Goal: Find specific page/section: Find specific page/section

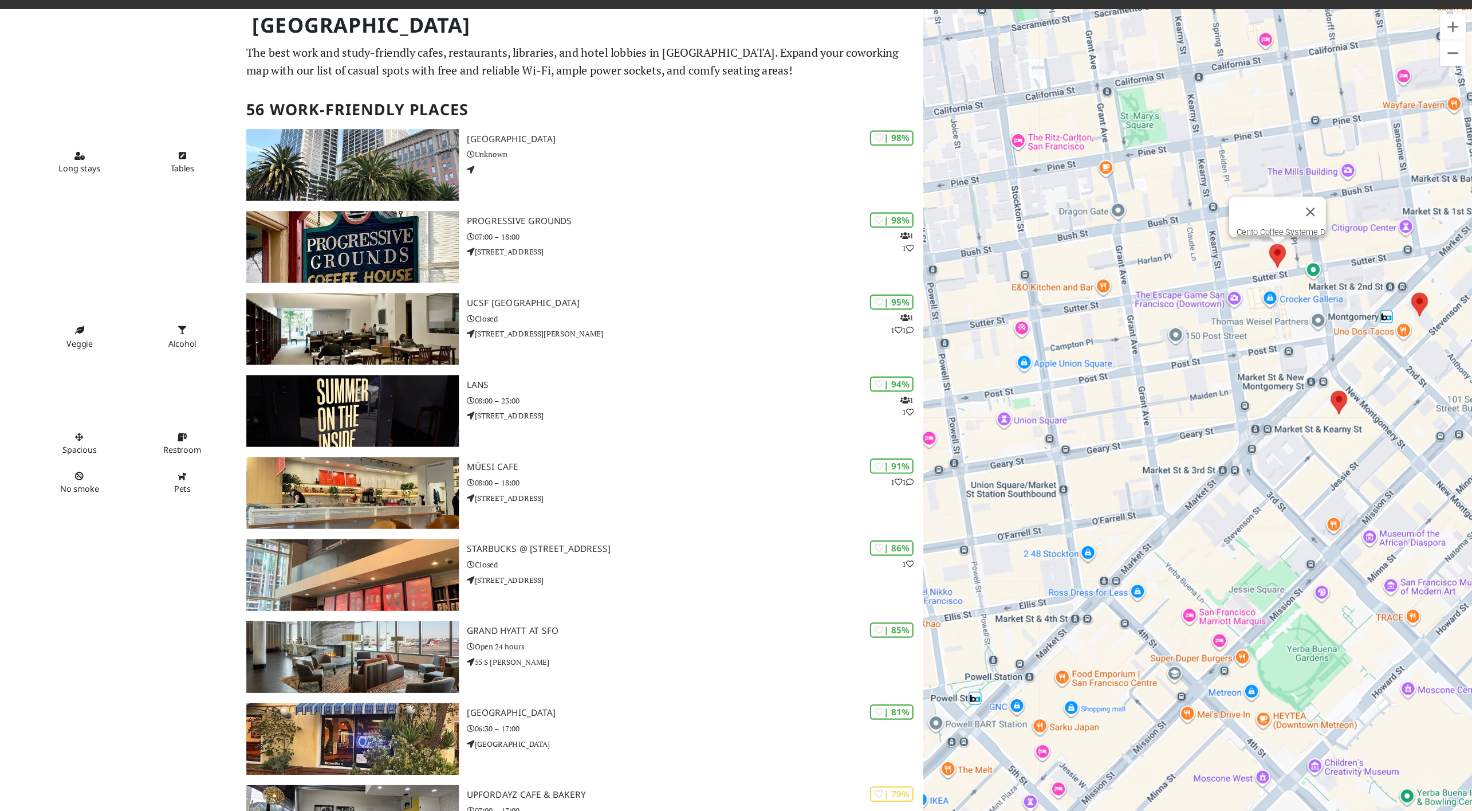
click at [868, 240] on area at bounding box center [1291, 240] width 0 height 0
click at [868, 225] on link "Cento Coffee Systeme D" at bounding box center [1302, 229] width 80 height 9
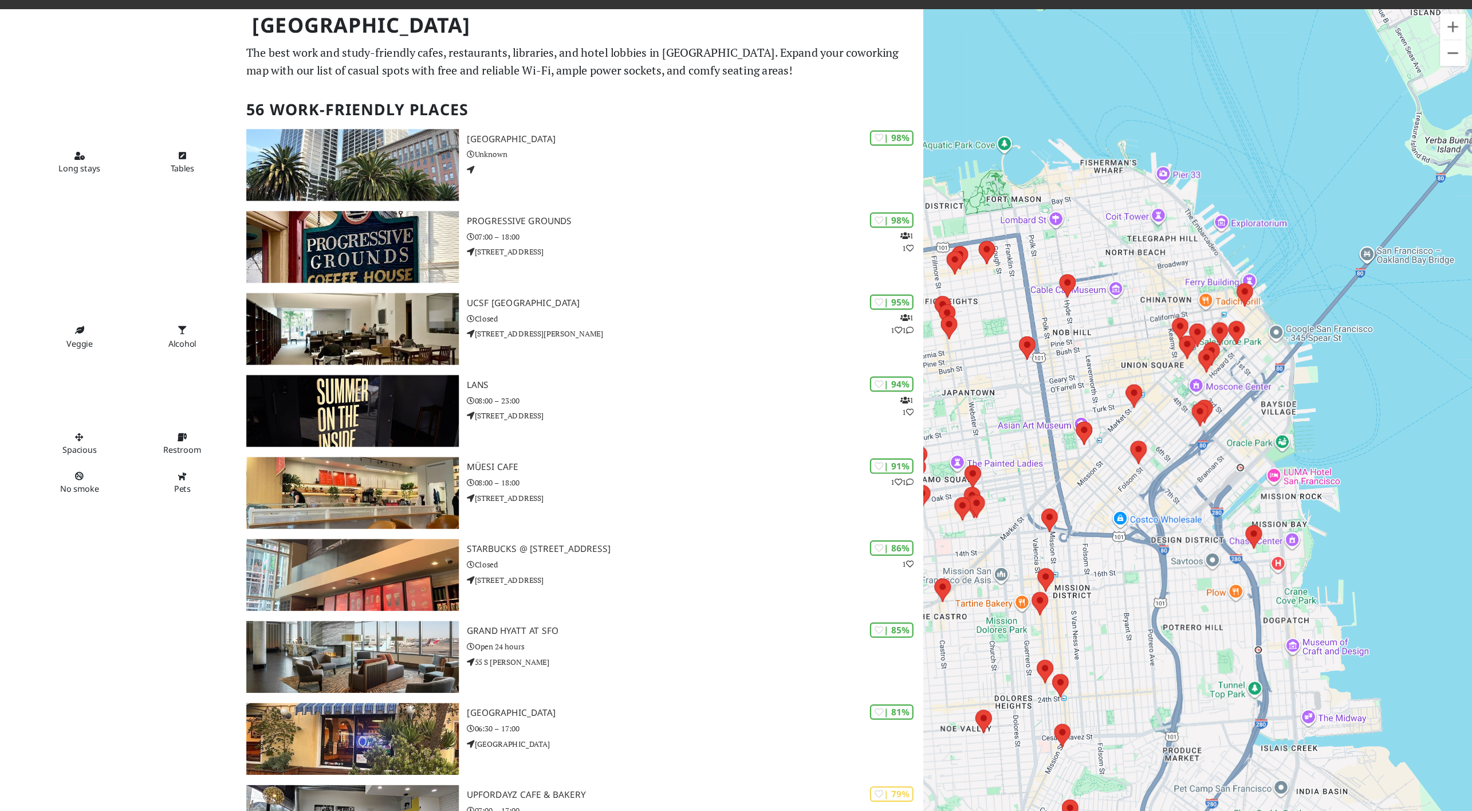
drag, startPoint x: 1458, startPoint y: 321, endPoint x: 1157, endPoint y: 351, distance: 302.3
click at [1157, 351] on div at bounding box center [1226, 434] width 491 height 811
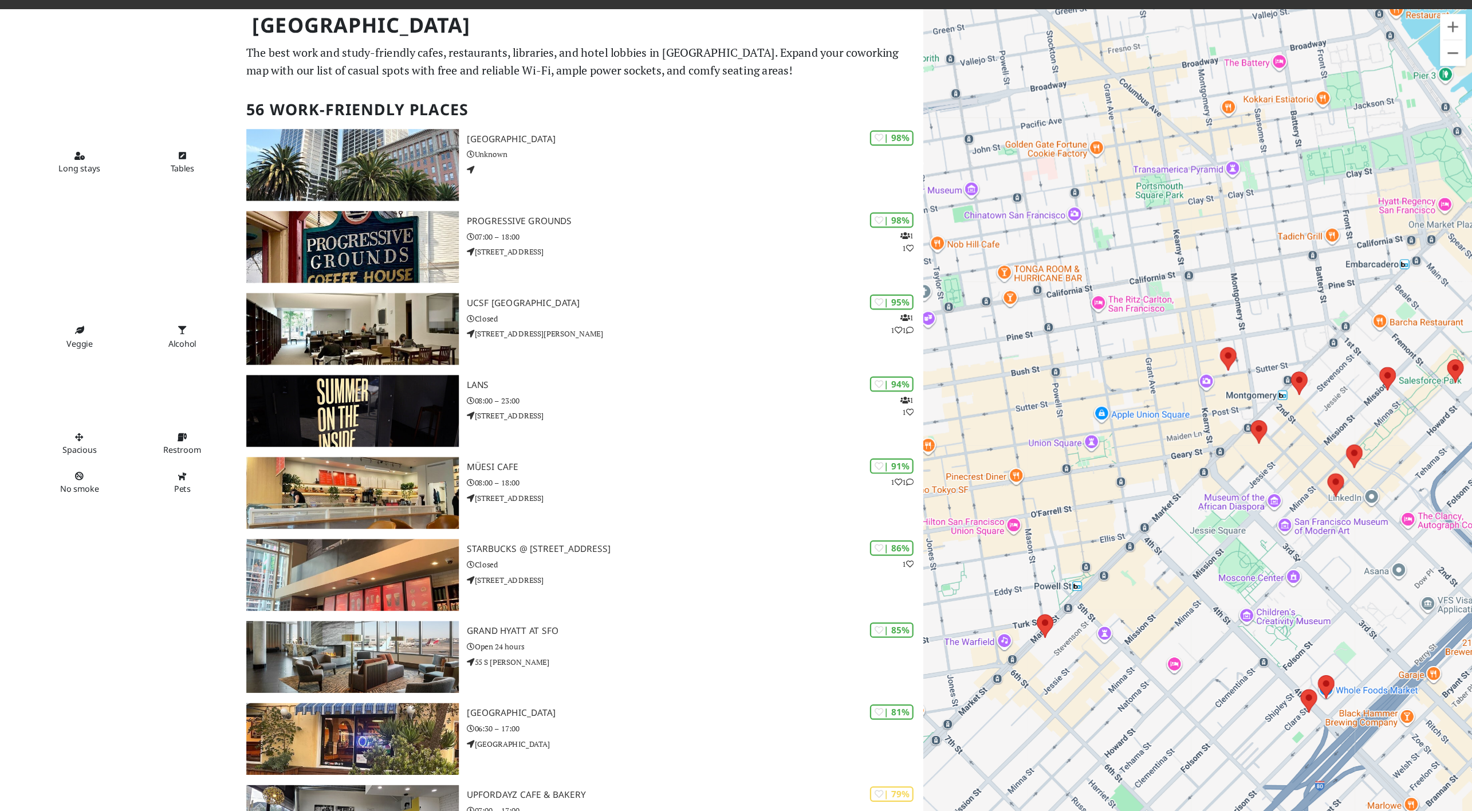
drag, startPoint x: 1056, startPoint y: 447, endPoint x: 1260, endPoint y: 372, distance: 217.7
click at [1260, 372] on div at bounding box center [1226, 434] width 491 height 811
click at [1273, 398] on area at bounding box center [1273, 398] width 0 height 0
click at [1324, 413] on div "Palace Hotel" at bounding box center [1226, 434] width 491 height 811
click at [1309, 354] on area at bounding box center [1309, 354] width 0 height 0
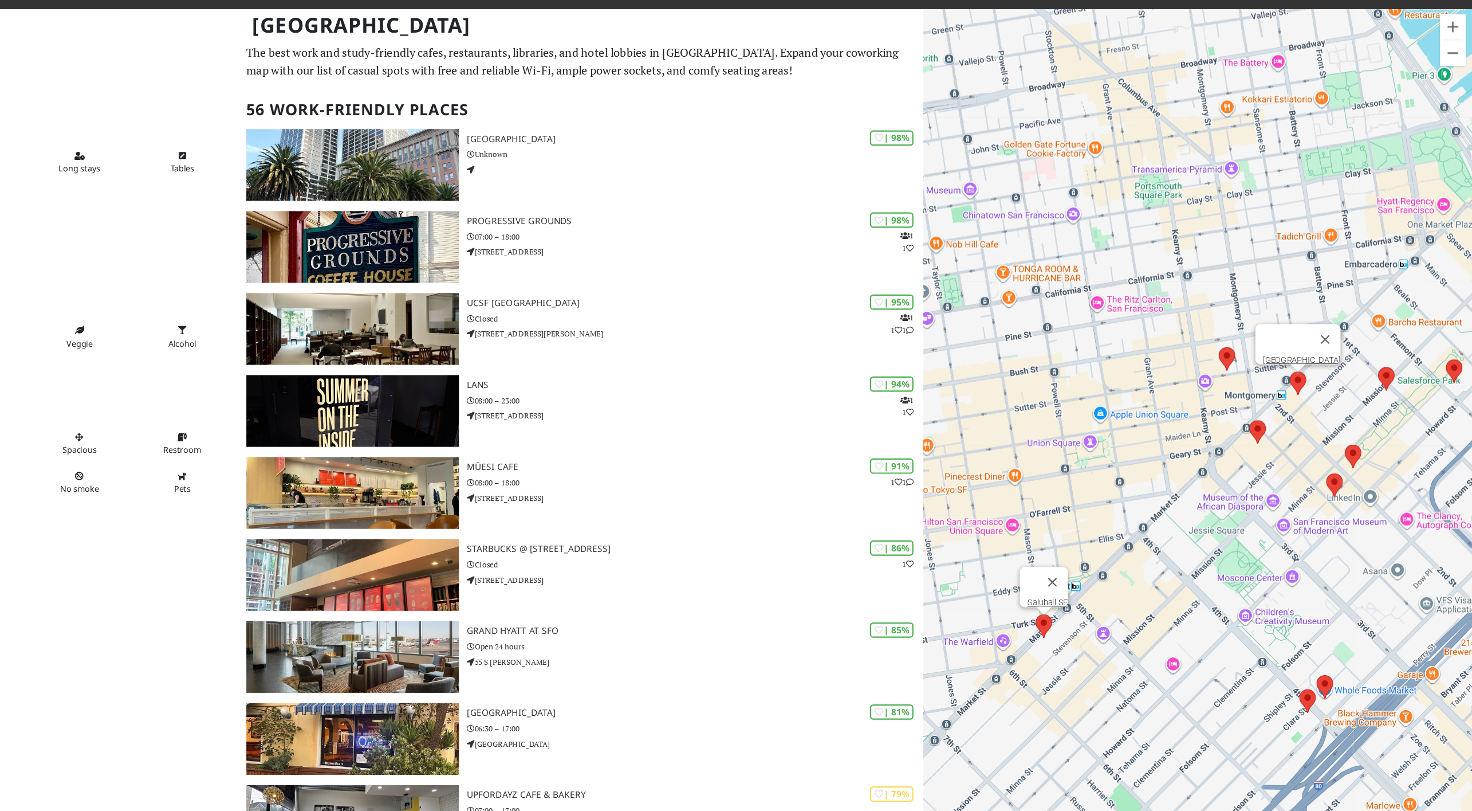
click at [1082, 571] on area at bounding box center [1082, 571] width 0 height 0
click at [1092, 556] on link "Saluhall SF" at bounding box center [1092, 560] width 36 height 9
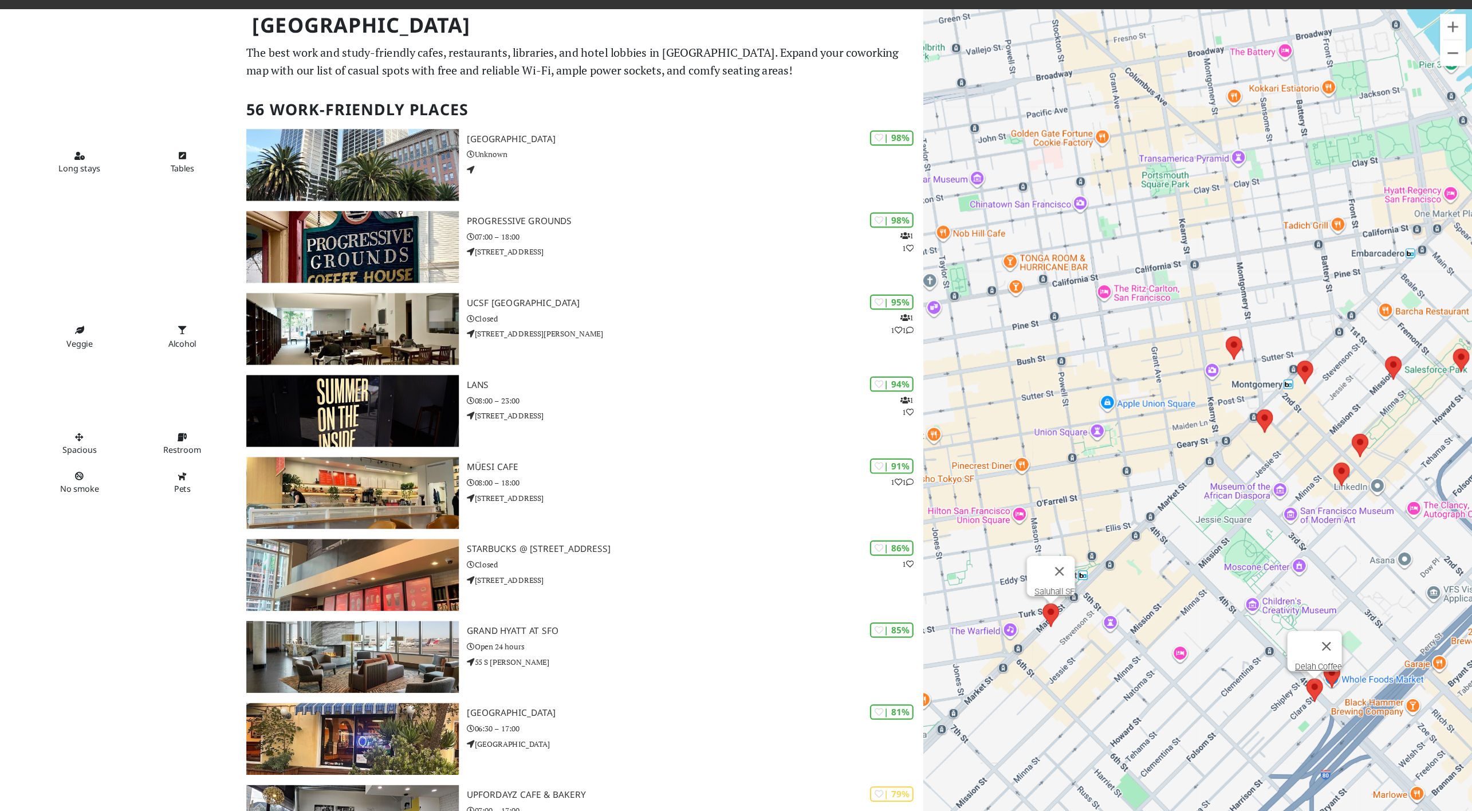
click at [1324, 629] on area at bounding box center [1324, 629] width 0 height 0
click at [1333, 614] on link "Delah Coffee" at bounding box center [1335, 618] width 42 height 9
